Goal: Information Seeking & Learning: Learn about a topic

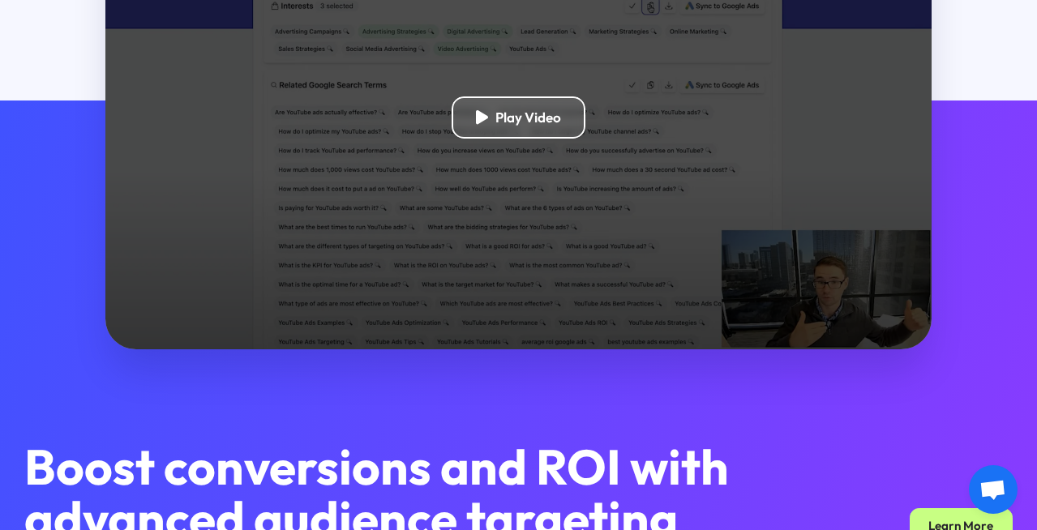
scroll to position [360, 0]
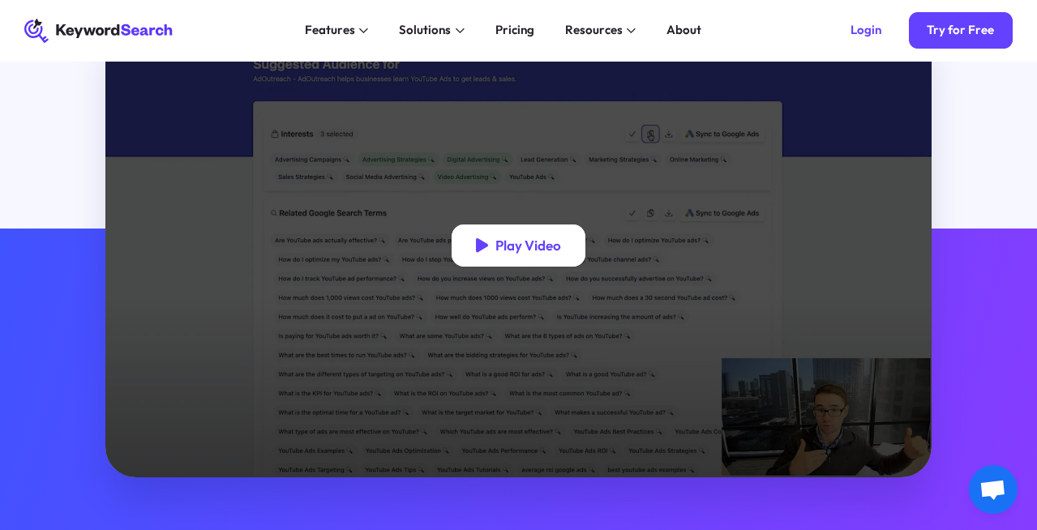
click at [498, 254] on div "Play Video" at bounding box center [528, 245] width 66 height 17
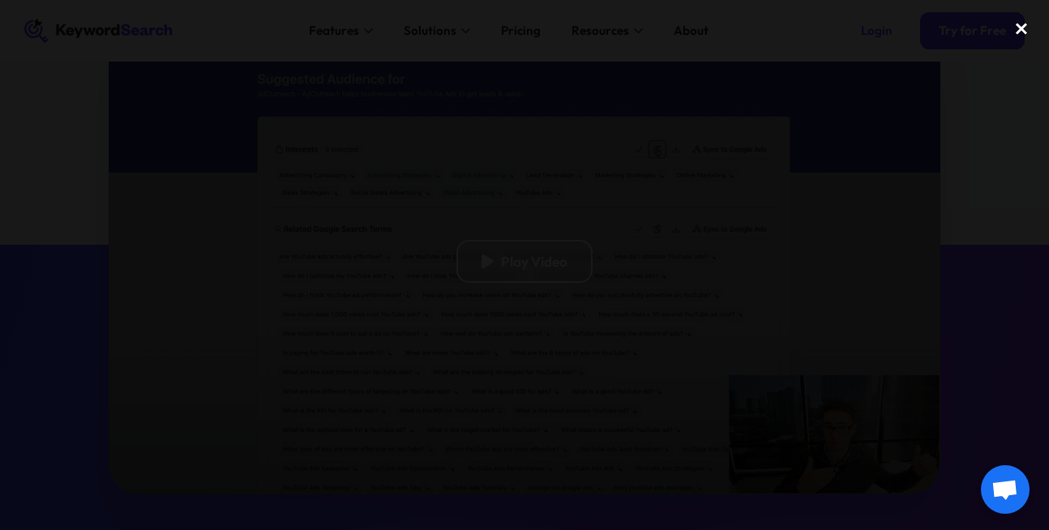
click at [1019, 31] on div "close lightbox" at bounding box center [1021, 29] width 55 height 36
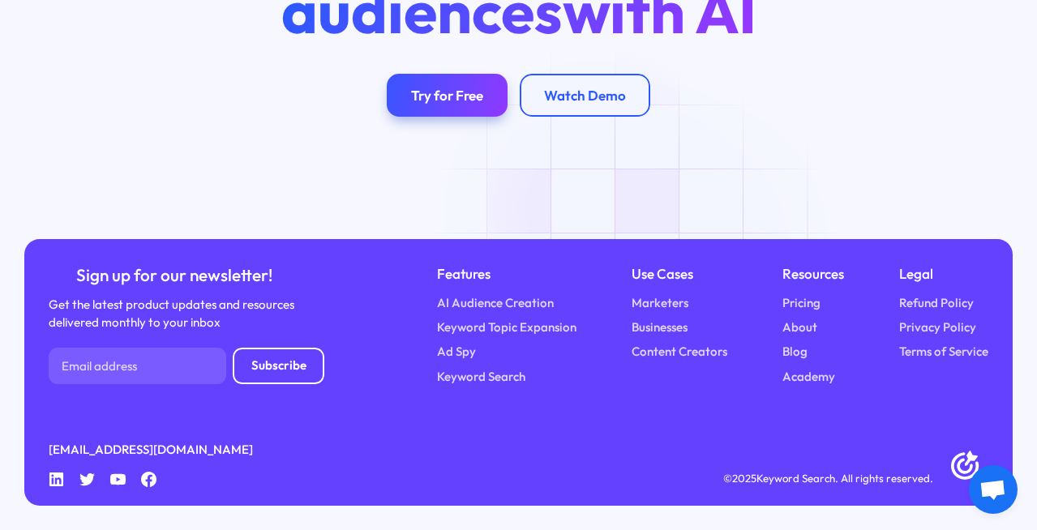
scroll to position [5301, 0]
click at [590, 104] on div "Watch Demo" at bounding box center [585, 95] width 82 height 17
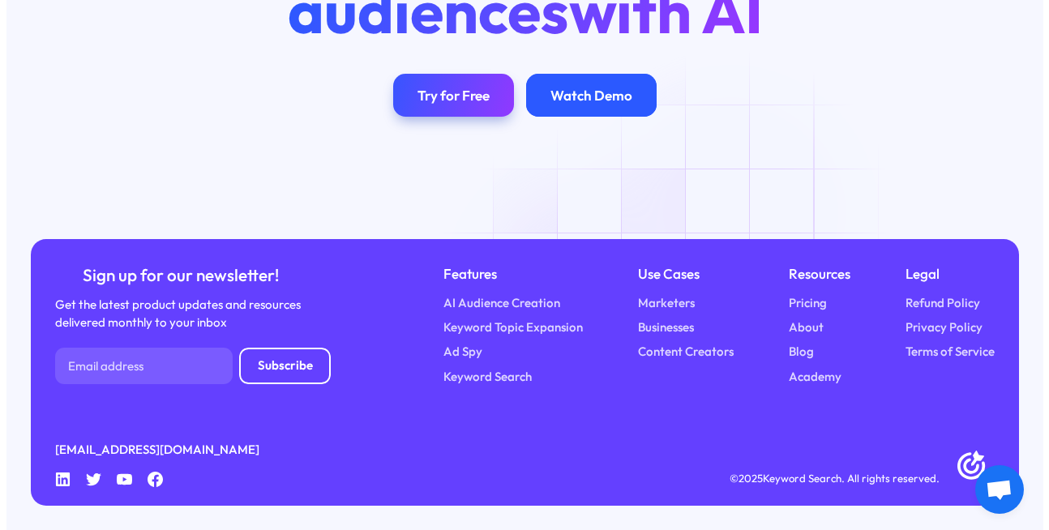
scroll to position [5273, 0]
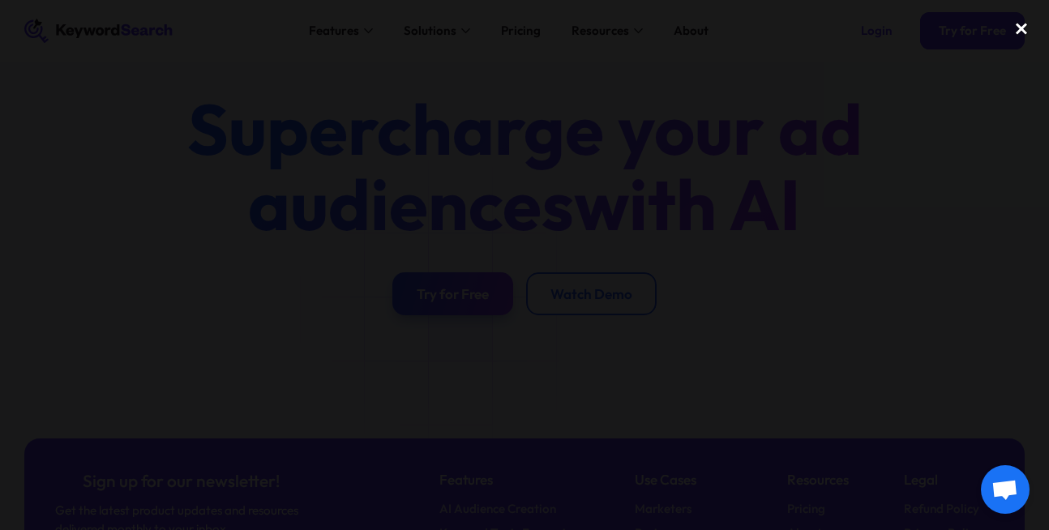
click at [1019, 32] on div "close lightbox" at bounding box center [1021, 29] width 55 height 36
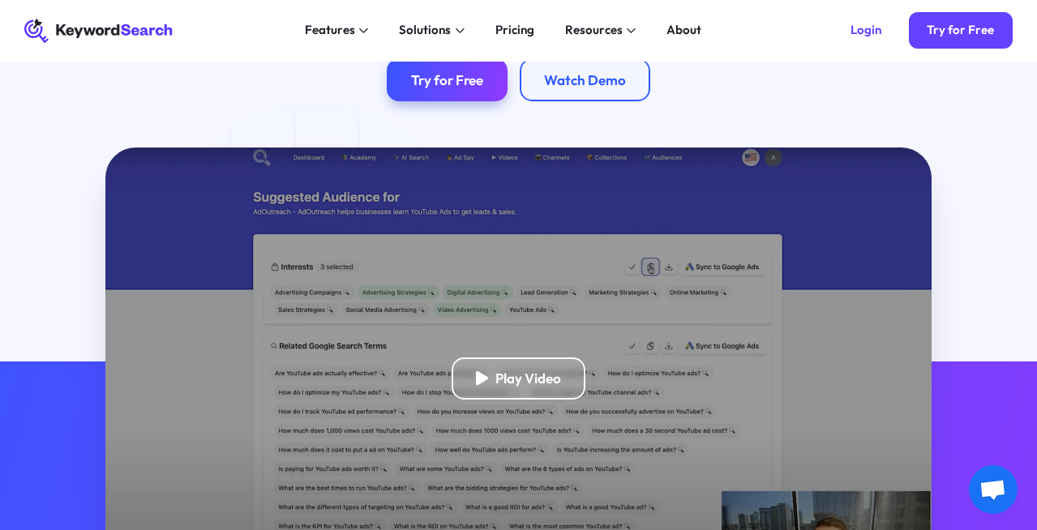
scroll to position [0, 0]
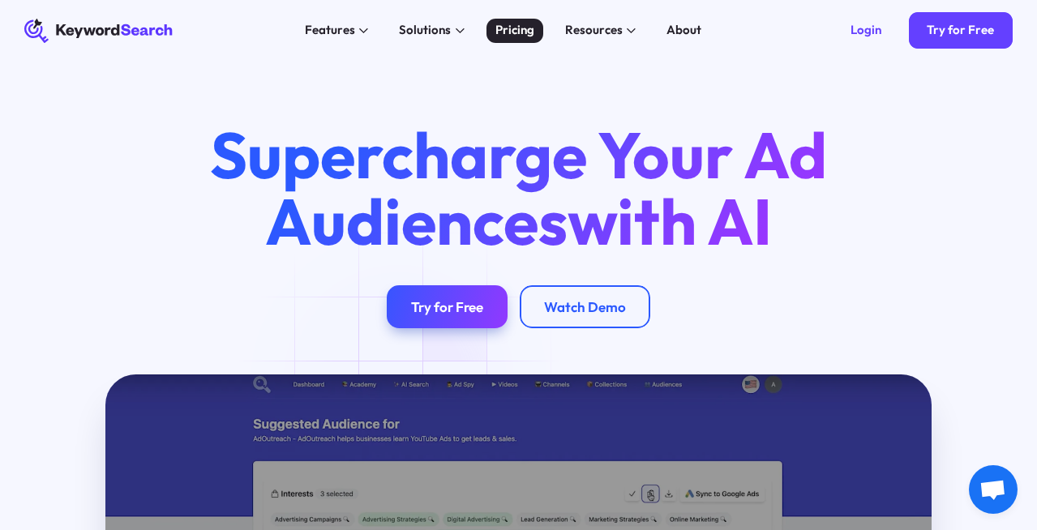
click at [513, 41] on link "Pricing" at bounding box center [516, 31] width 58 height 24
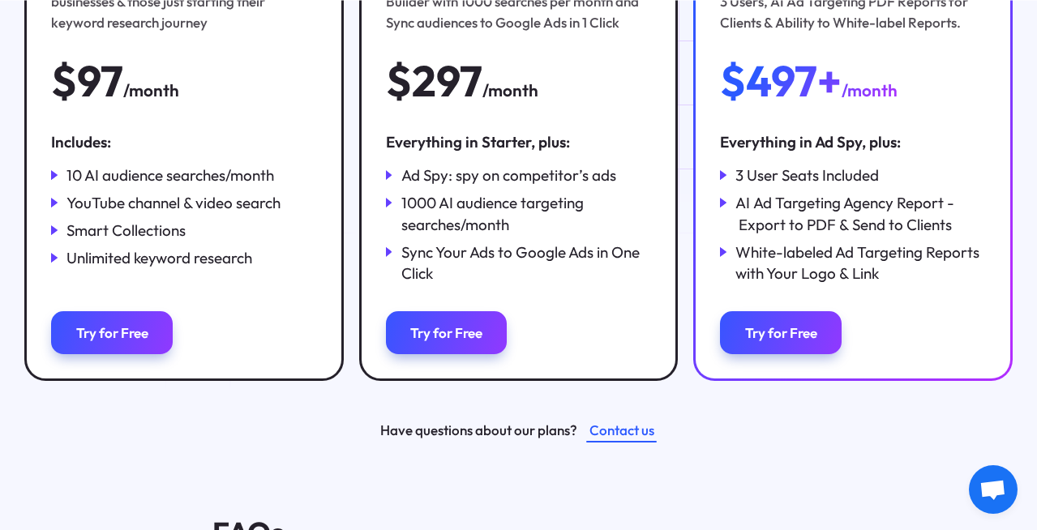
scroll to position [382, 0]
